Goal: Information Seeking & Learning: Understand process/instructions

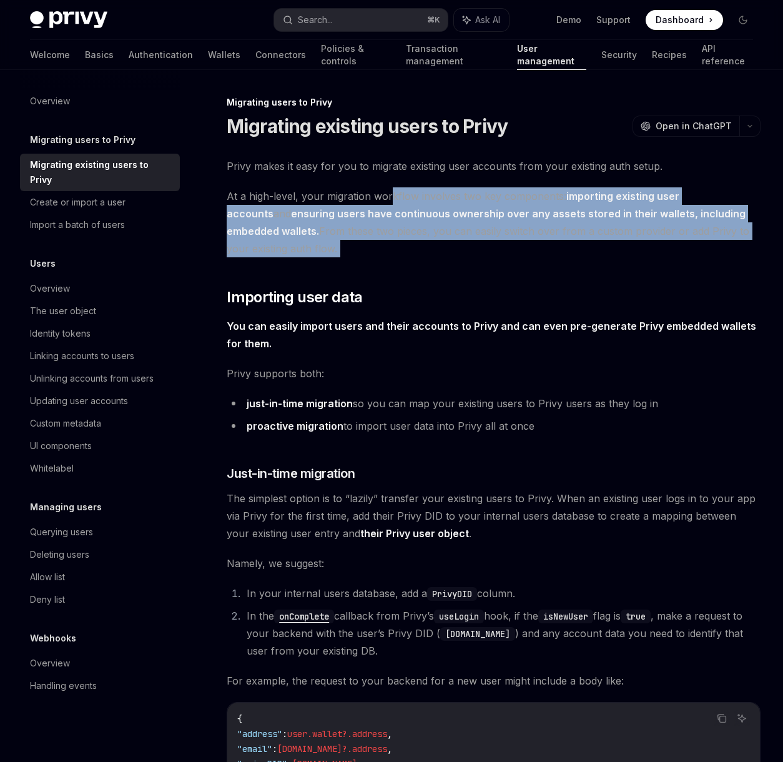
drag, startPoint x: 389, startPoint y: 199, endPoint x: 387, endPoint y: 259, distance: 60.6
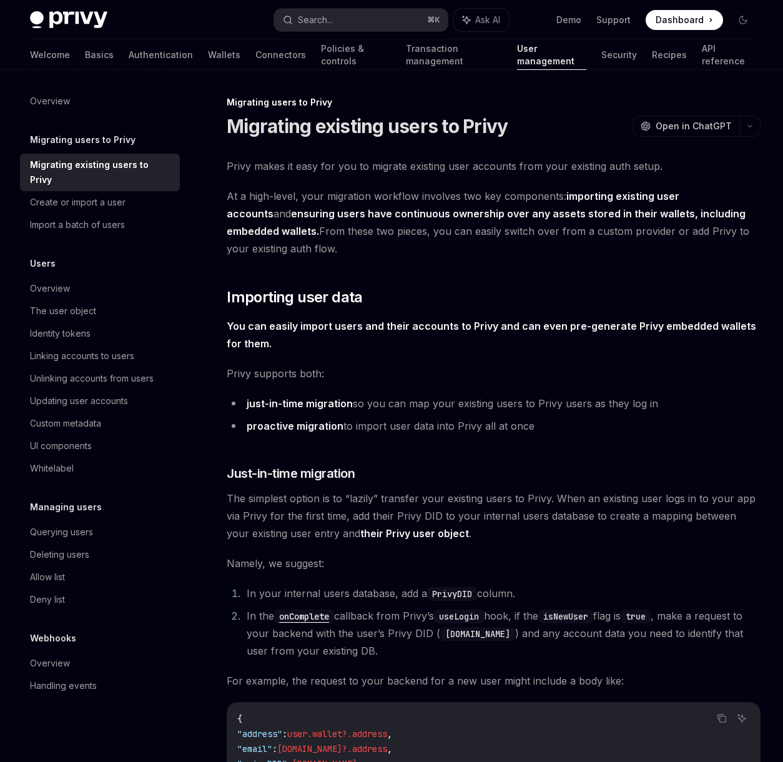
click at [376, 213] on strong "ensuring users have continuous ownership over any assets stored in their wallet…" at bounding box center [486, 222] width 519 height 30
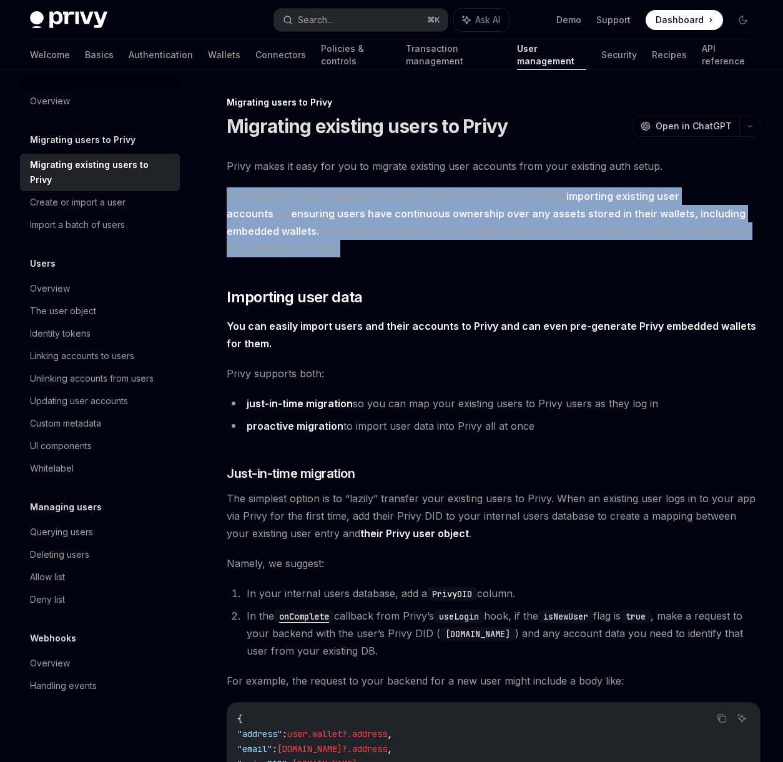
click at [376, 213] on strong "ensuring users have continuous ownership over any assets stored in their wallet…" at bounding box center [486, 222] width 519 height 30
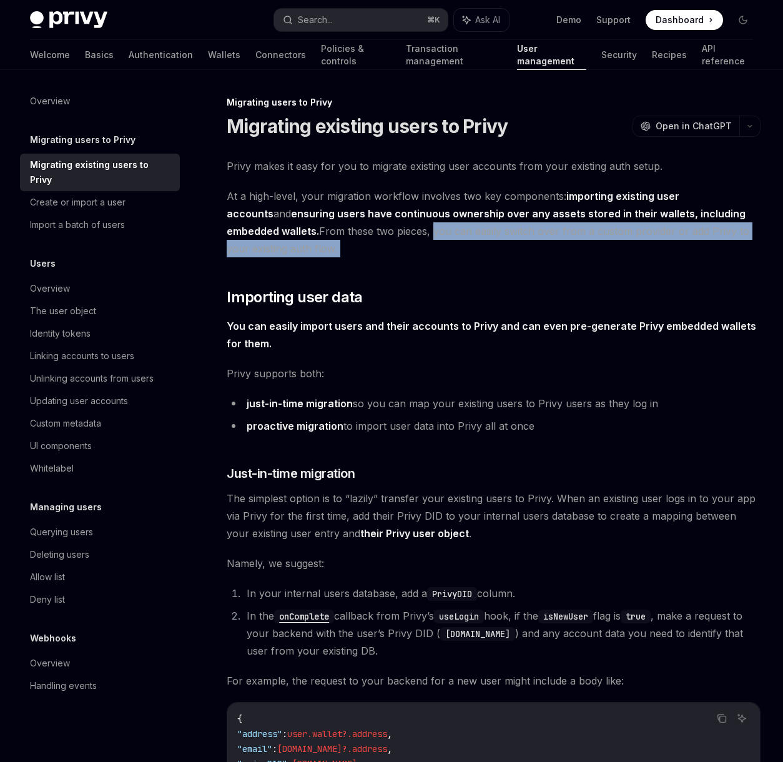
click at [376, 234] on span "At a high-level, your migration workflow involves two key components: importing…" at bounding box center [494, 222] width 534 height 70
click at [375, 234] on span "At a high-level, your migration workflow involves two key components: importing…" at bounding box center [494, 222] width 534 height 70
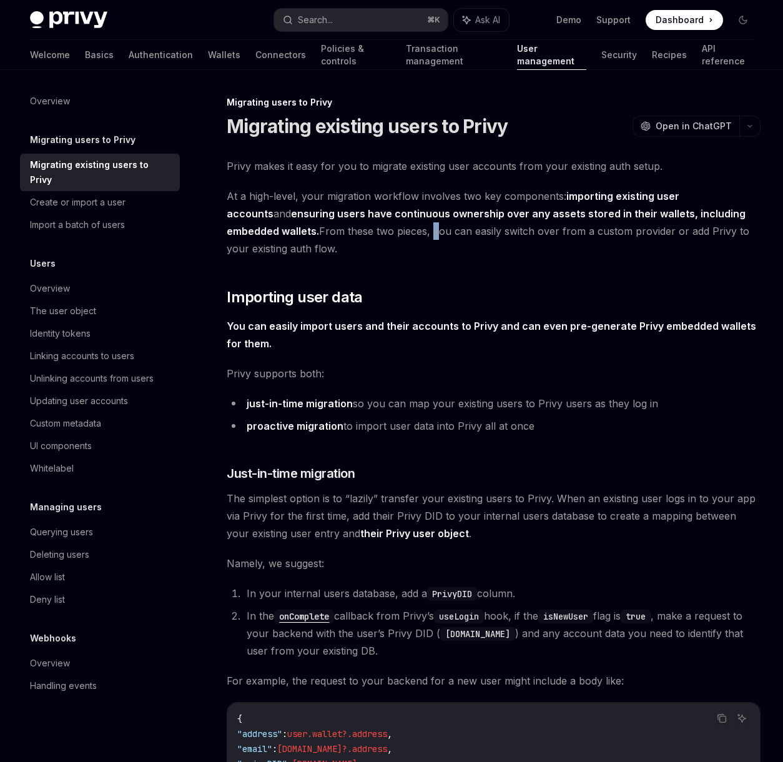
click at [375, 234] on span "At a high-level, your migration workflow involves two key components: importing…" at bounding box center [494, 222] width 534 height 70
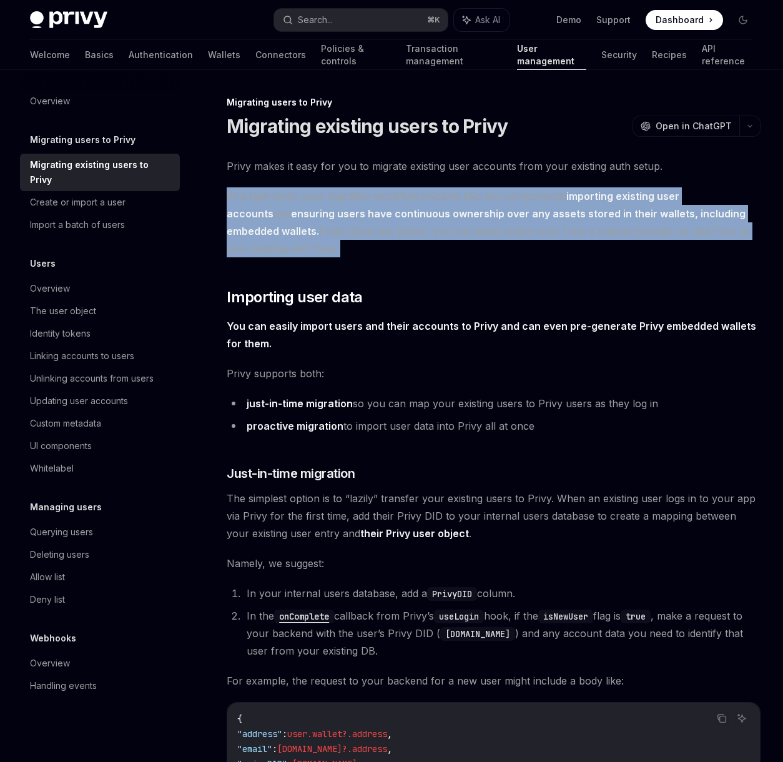
click at [375, 234] on span "At a high-level, your migration workflow involves two key components: importing…" at bounding box center [494, 222] width 534 height 70
click at [374, 240] on span "At a high-level, your migration workflow involves two key components: importing…" at bounding box center [494, 222] width 534 height 70
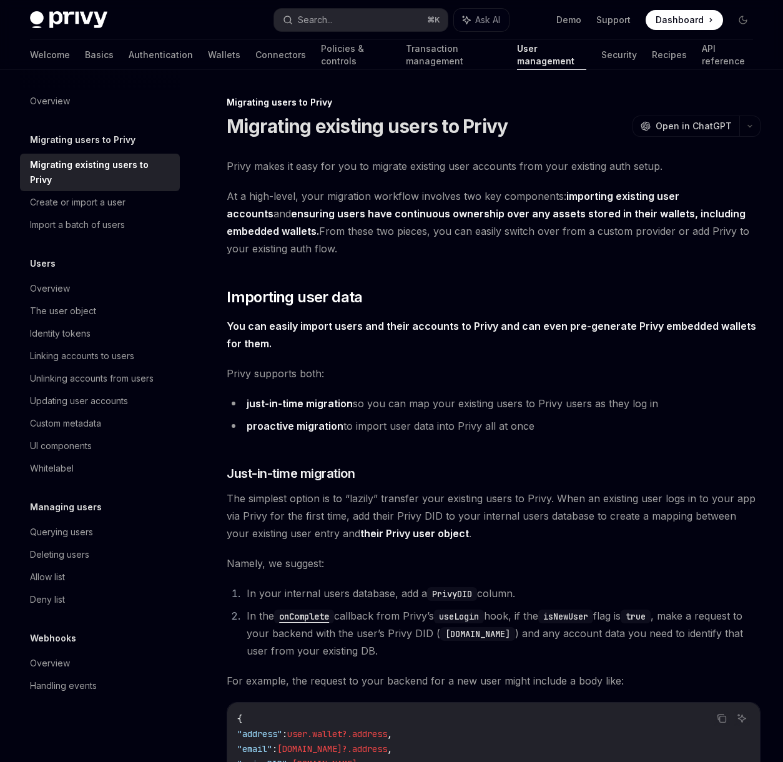
drag, startPoint x: 372, startPoint y: 234, endPoint x: 371, endPoint y: 245, distance: 11.3
click at [371, 245] on span "At a high-level, your migration workflow involves two key components: importing…" at bounding box center [494, 222] width 534 height 70
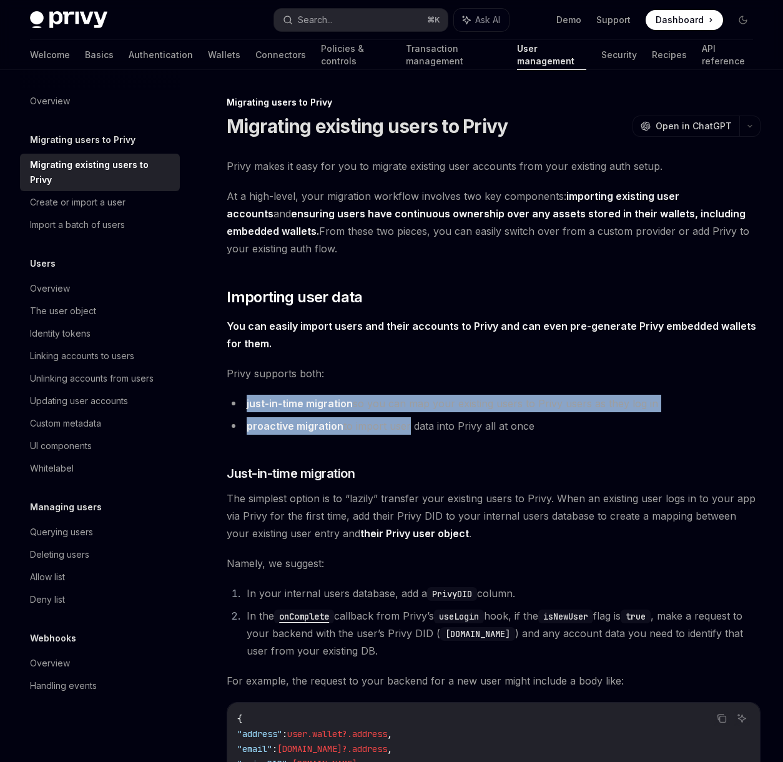
click at [406, 427] on li "proactive migration to import user data into Privy all at once" at bounding box center [494, 425] width 534 height 17
click at [411, 430] on ul "just-in-time migration so you can map your existing users to Privy users as the…" at bounding box center [494, 415] width 534 height 40
click at [411, 430] on li "proactive migration to import user data into Privy all at once" at bounding box center [494, 425] width 534 height 17
drag, startPoint x: 414, startPoint y: 408, endPoint x: 411, endPoint y: 433, distance: 24.5
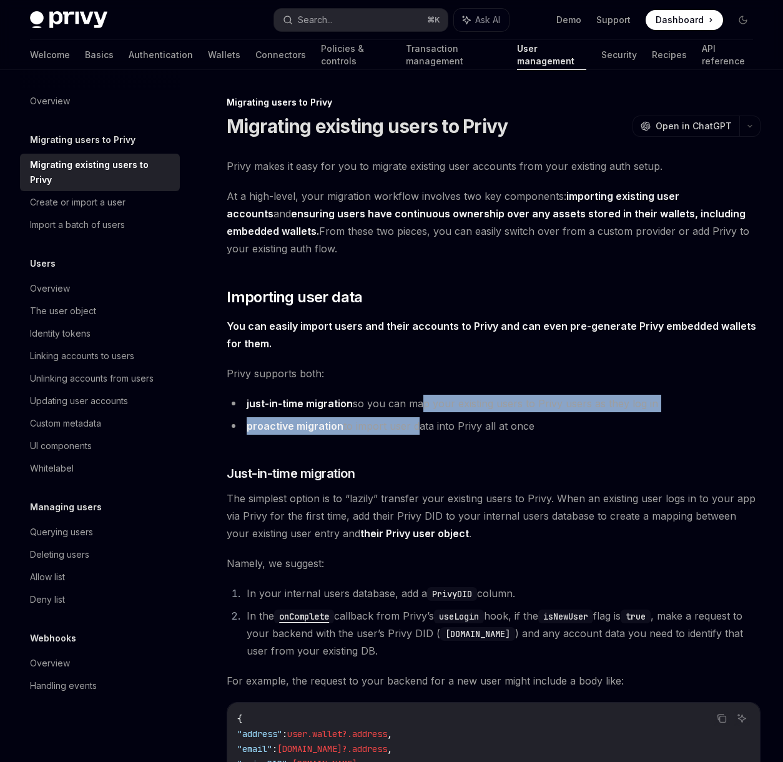
click at [411, 433] on ul "just-in-time migration so you can map your existing users to Privy users as the…" at bounding box center [494, 415] width 534 height 40
click at [411, 433] on li "proactive migration to import user data into Privy all at once" at bounding box center [494, 425] width 534 height 17
drag, startPoint x: 411, startPoint y: 426, endPoint x: 411, endPoint y: 436, distance: 9.4
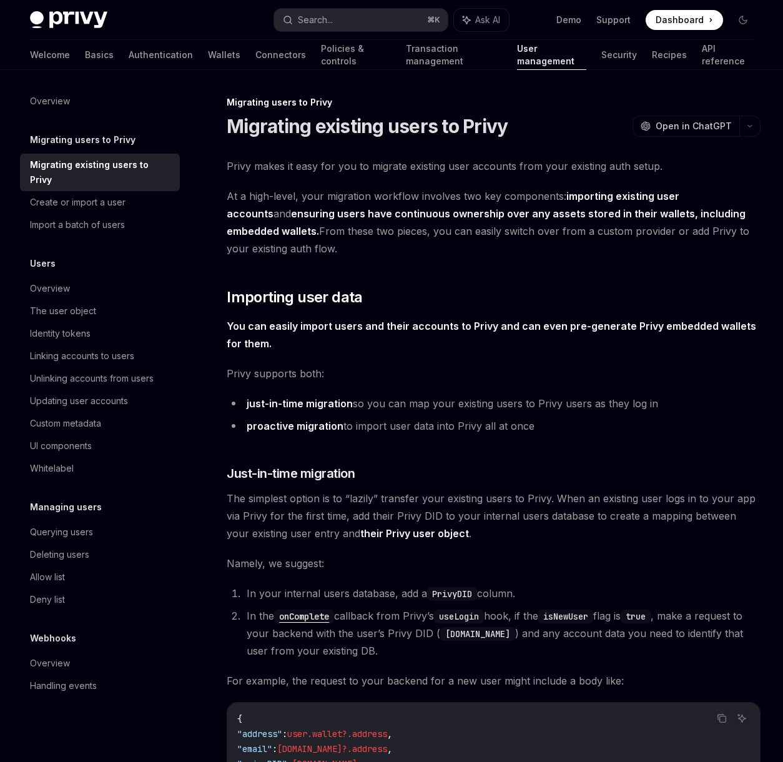
click at [410, 431] on li "proactive migration to import user data into Privy all at once" at bounding box center [494, 425] width 534 height 17
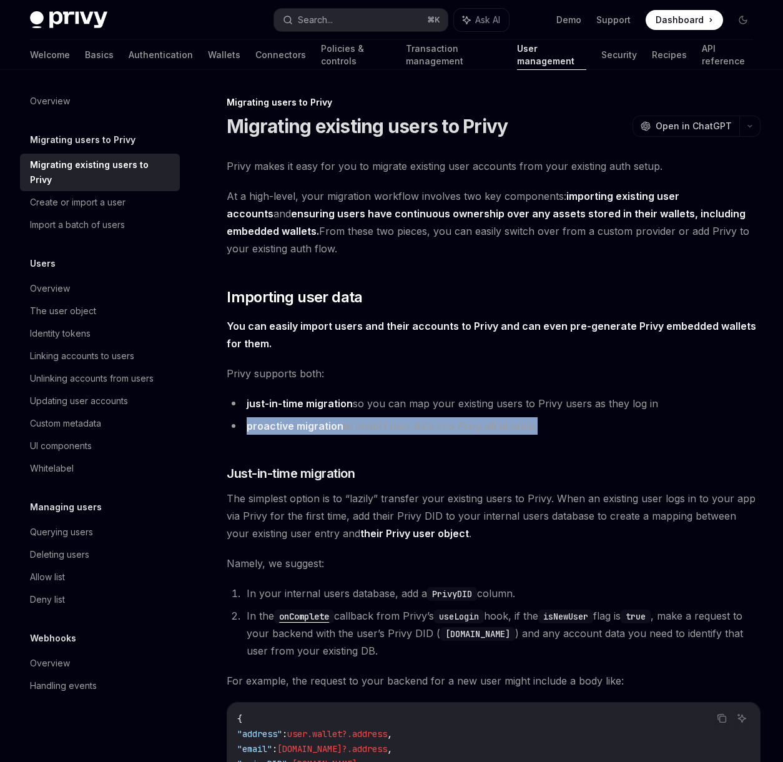
click at [410, 431] on li "proactive migration to import user data into Privy all at once" at bounding box center [494, 425] width 534 height 17
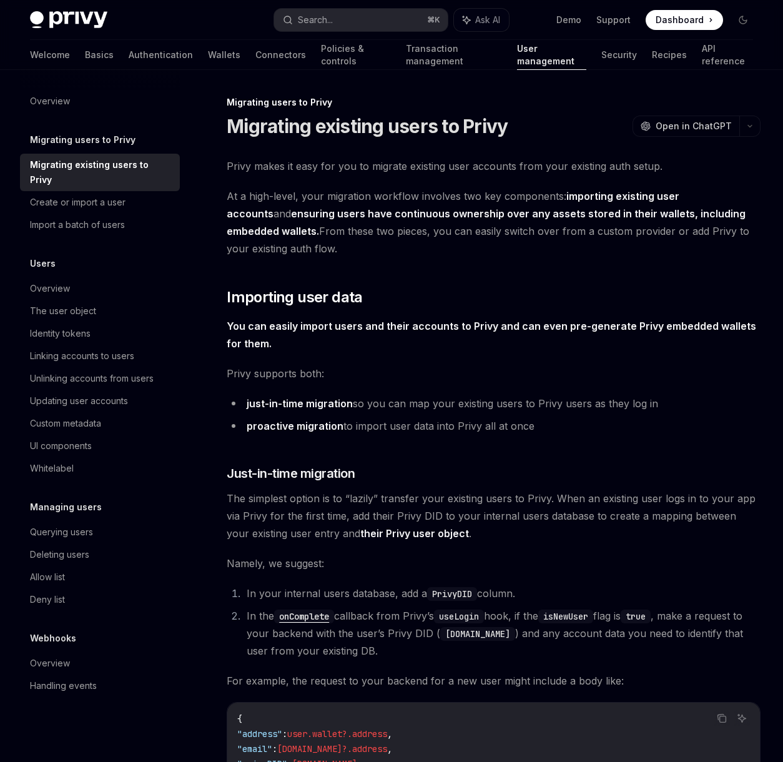
click at [422, 398] on li "just-in-time migration so you can map your existing users to Privy users as the…" at bounding box center [494, 403] width 534 height 17
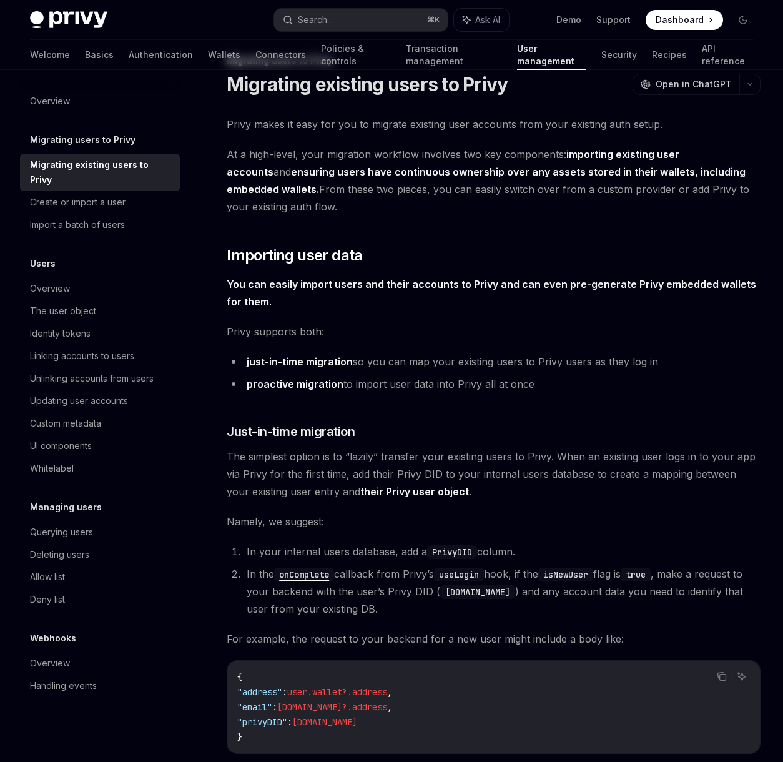
scroll to position [105, 0]
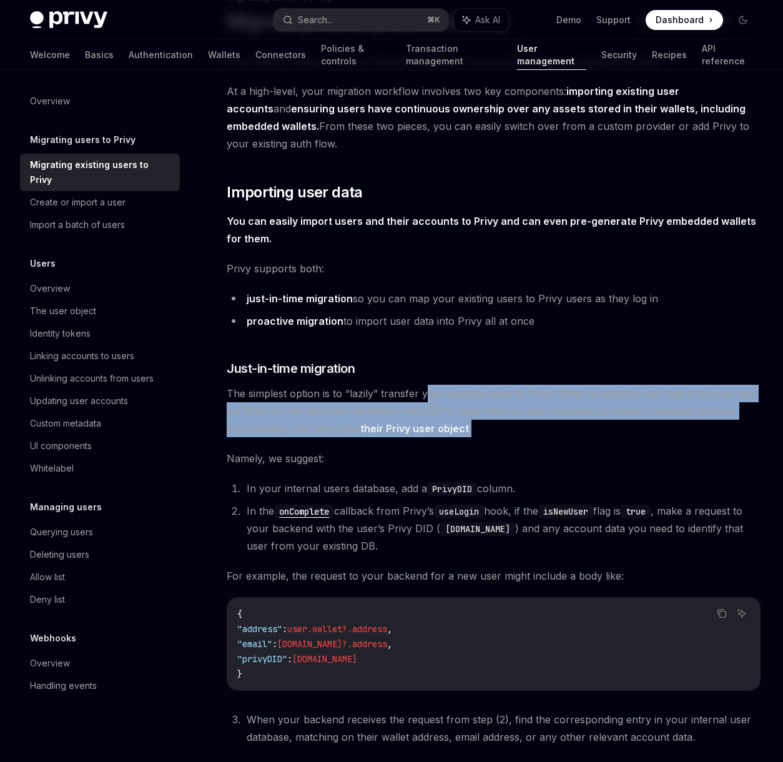
drag, startPoint x: 451, startPoint y: 408, endPoint x: 480, endPoint y: 429, distance: 35.7
click at [480, 429] on span "The simplest option is to “lazily” transfer your existing users to Privy. When …" at bounding box center [494, 411] width 534 height 52
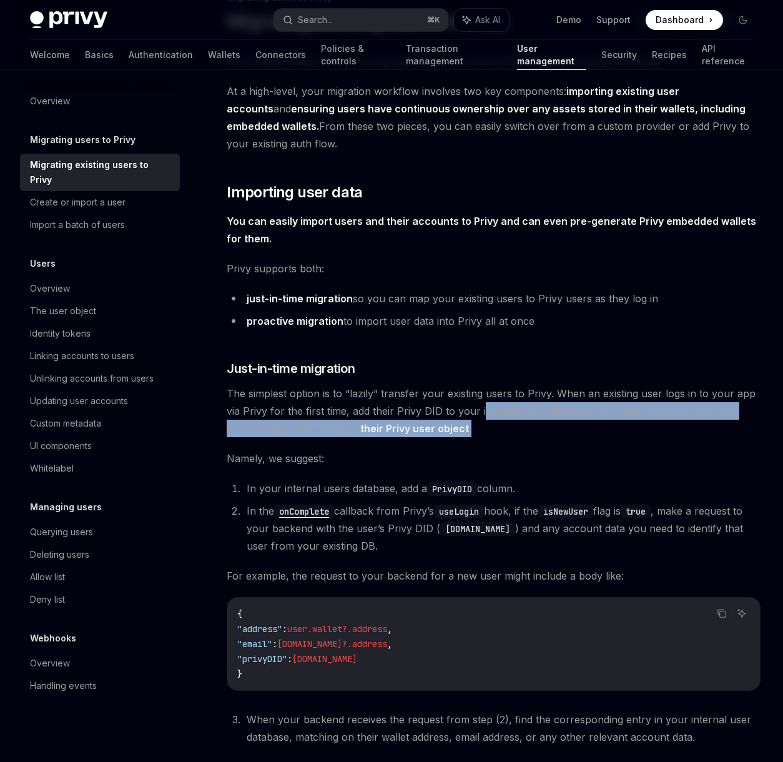
drag, startPoint x: 479, startPoint y: 415, endPoint x: 478, endPoint y: 433, distance: 18.1
click at [478, 433] on span "The simplest option is to “lazily” transfer your existing users to Privy. When …" at bounding box center [494, 411] width 534 height 52
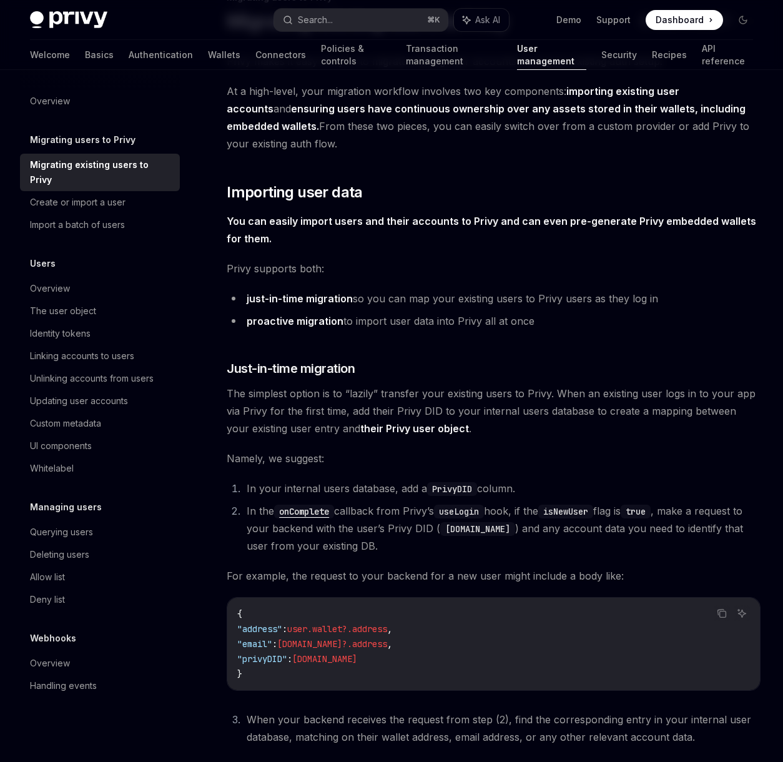
click at [454, 488] on code "PrivyDID" at bounding box center [452, 489] width 50 height 14
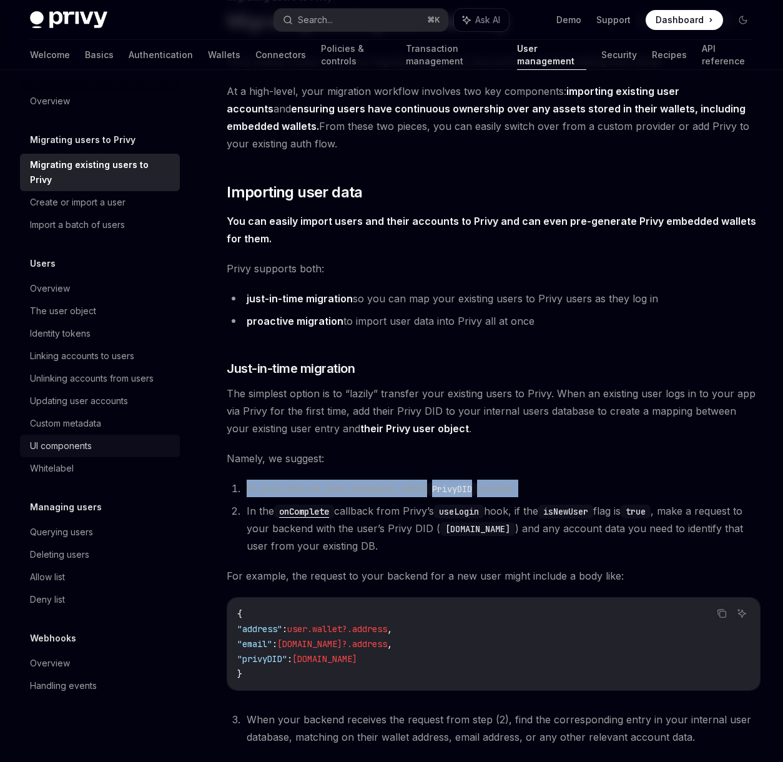
scroll to position [0, 0]
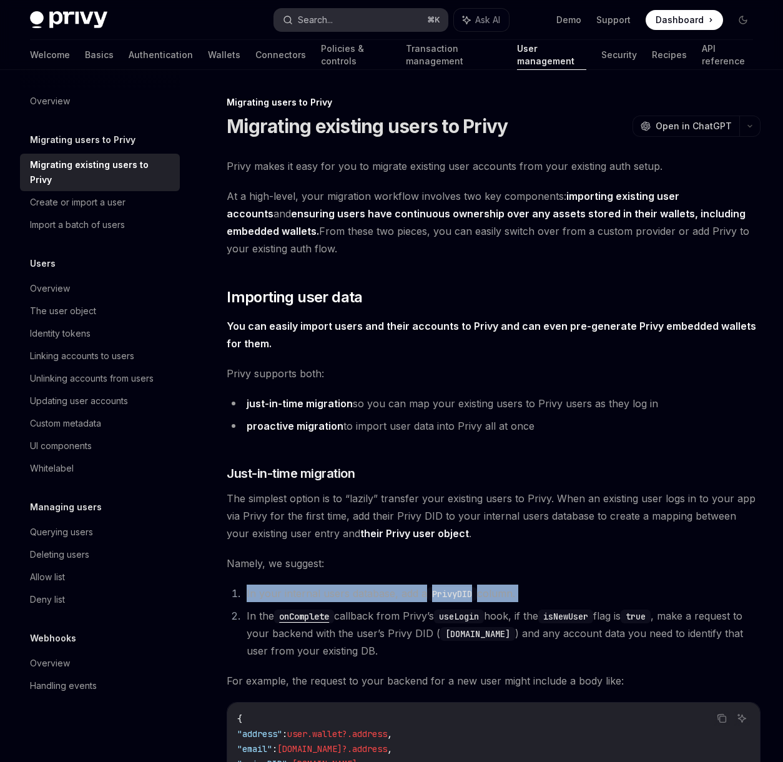
click at [312, 22] on div "Search..." at bounding box center [315, 19] width 35 height 15
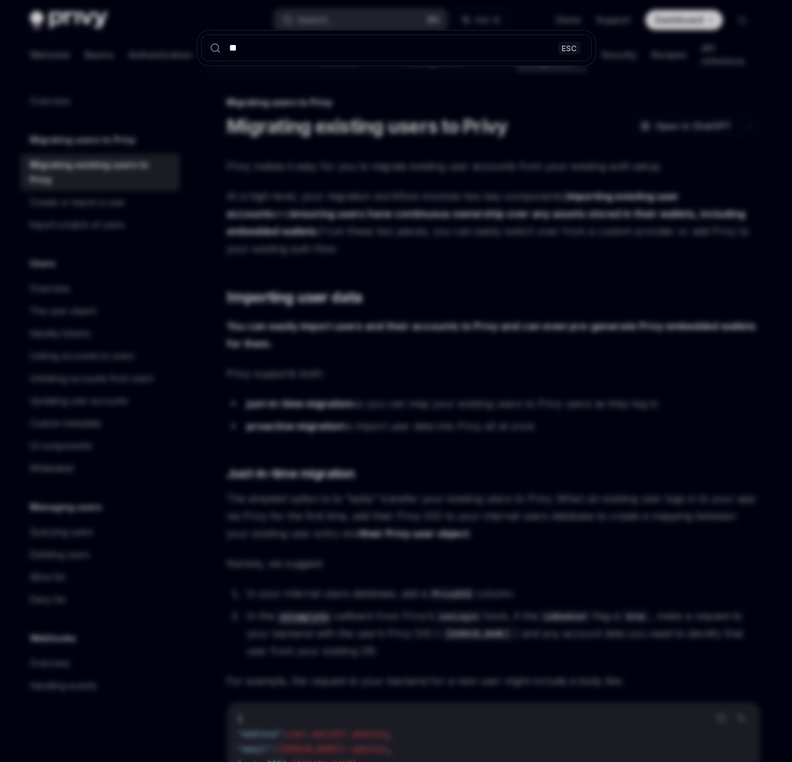
type input "***"
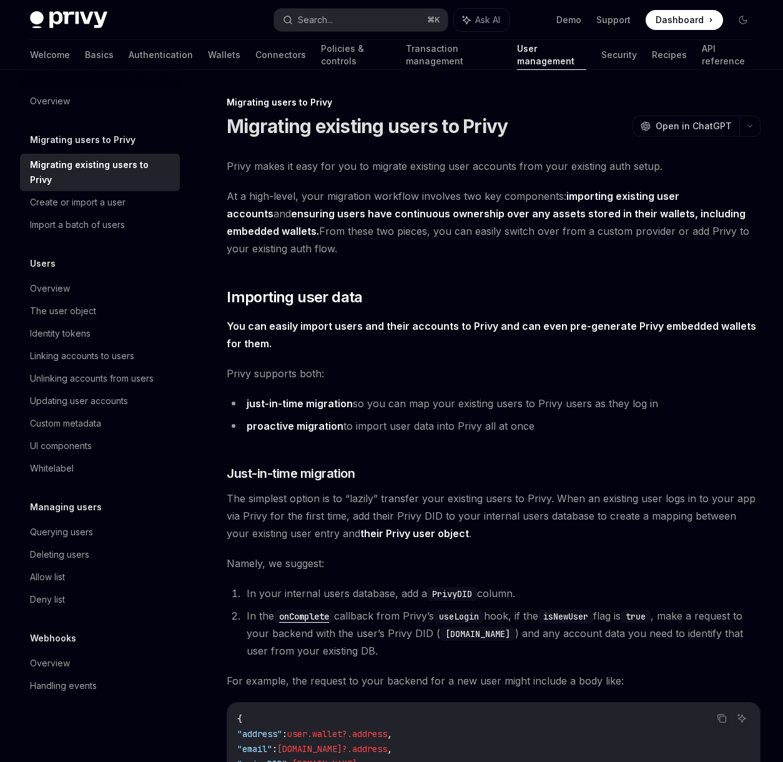
type textarea "*"
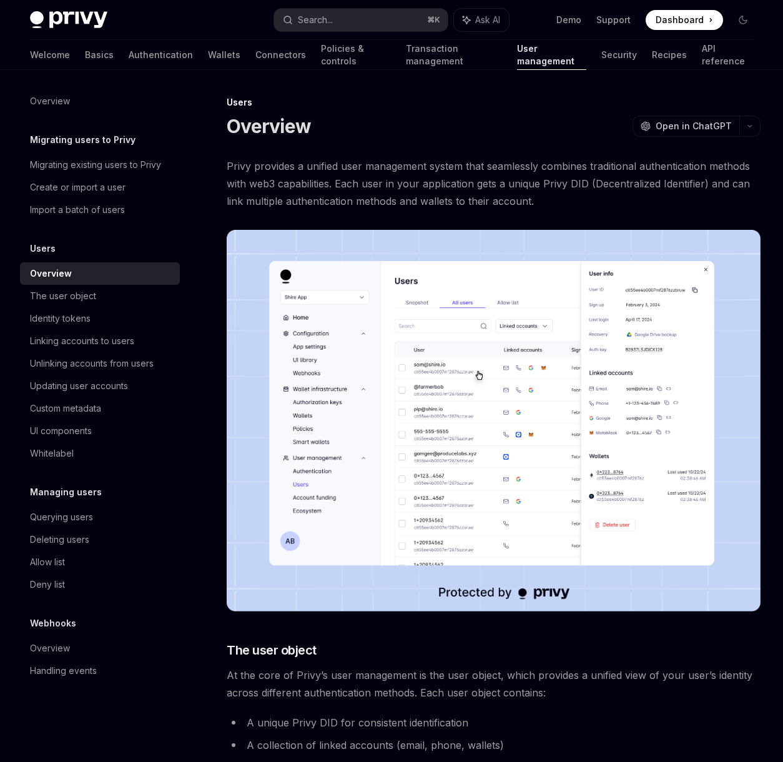
scroll to position [70, 0]
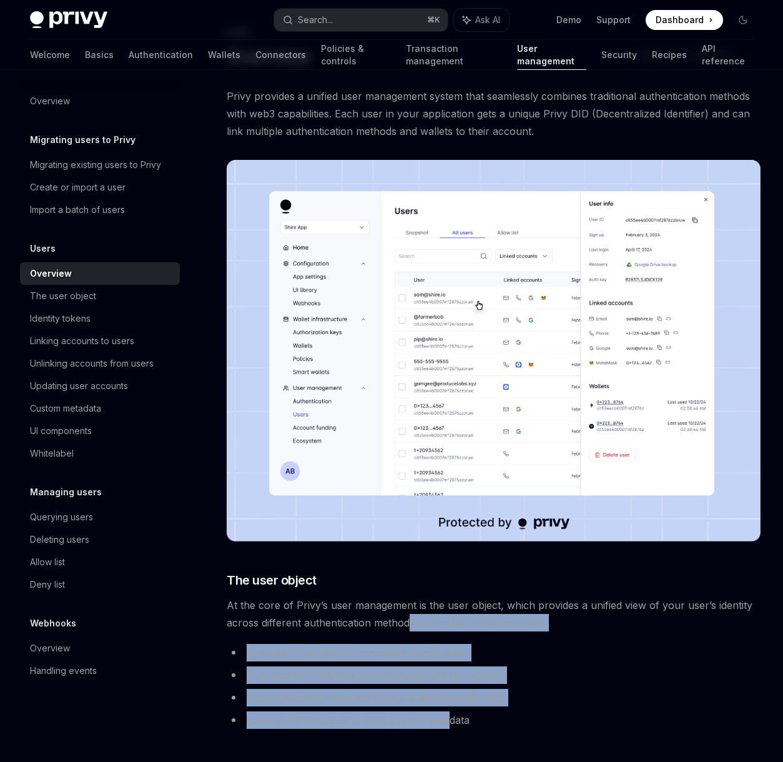
drag, startPoint x: 411, startPoint y: 628, endPoint x: 448, endPoint y: 718, distance: 97.4
click at [448, 718] on li "Creation timestamp and other system metadata" at bounding box center [494, 719] width 534 height 17
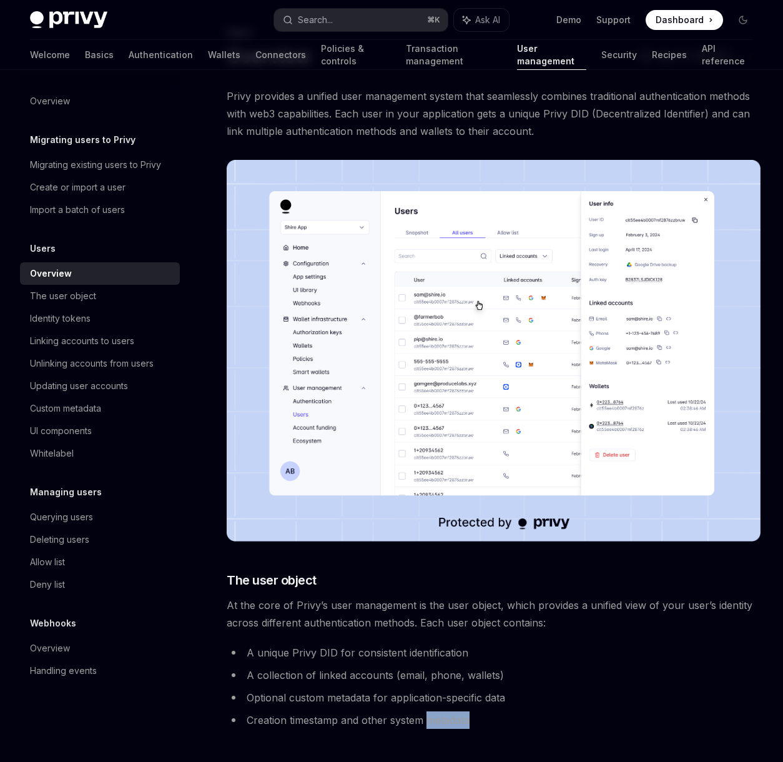
click at [448, 718] on li "Creation timestamp and other system metadata" at bounding box center [494, 719] width 534 height 17
click at [454, 285] on img at bounding box center [494, 350] width 534 height 381
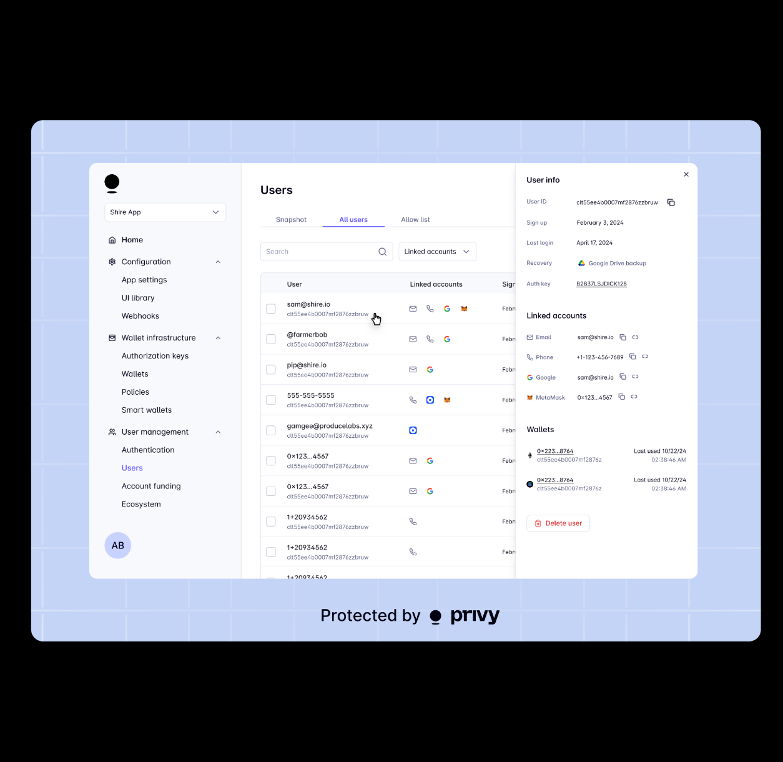
click at [493, 96] on div at bounding box center [391, 381] width 783 height 762
